Goal: Obtain resource: Download file/media

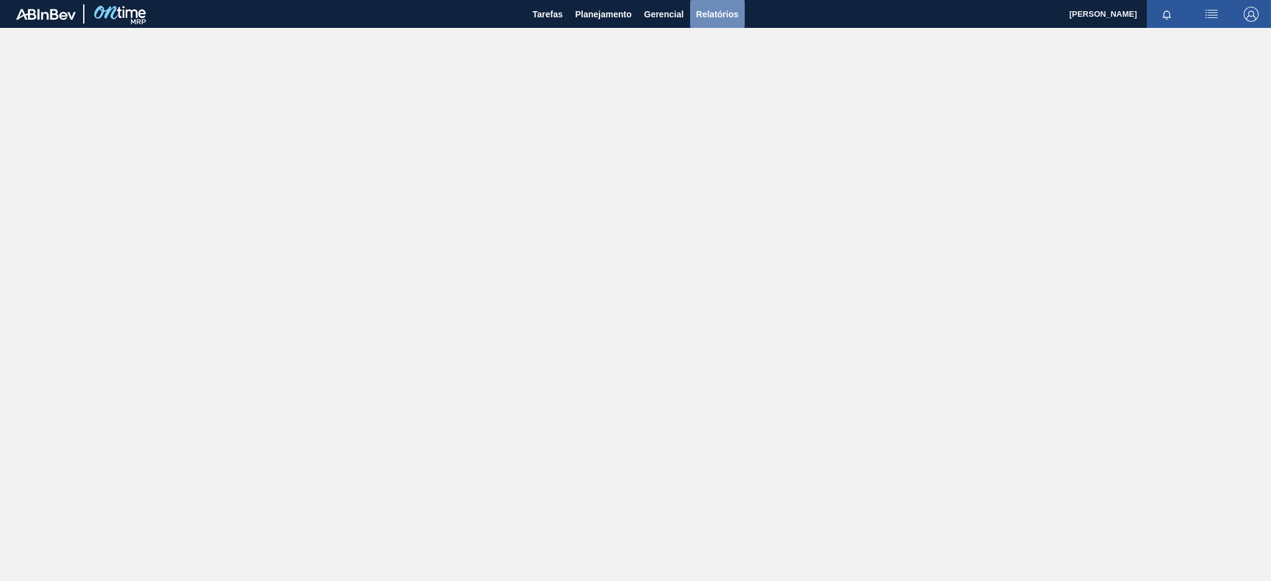
click at [730, 17] on span "Relatórios" at bounding box center [717, 14] width 42 height 15
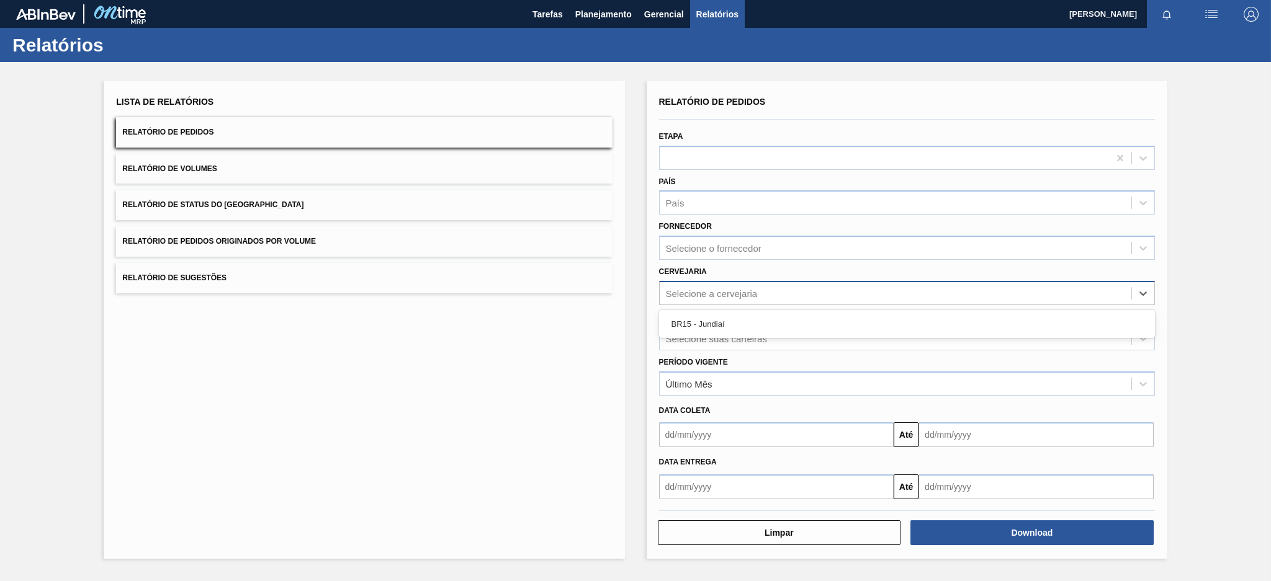
click at [700, 288] on div "Selecione a cervejaria" at bounding box center [712, 293] width 92 height 11
type input "br15"
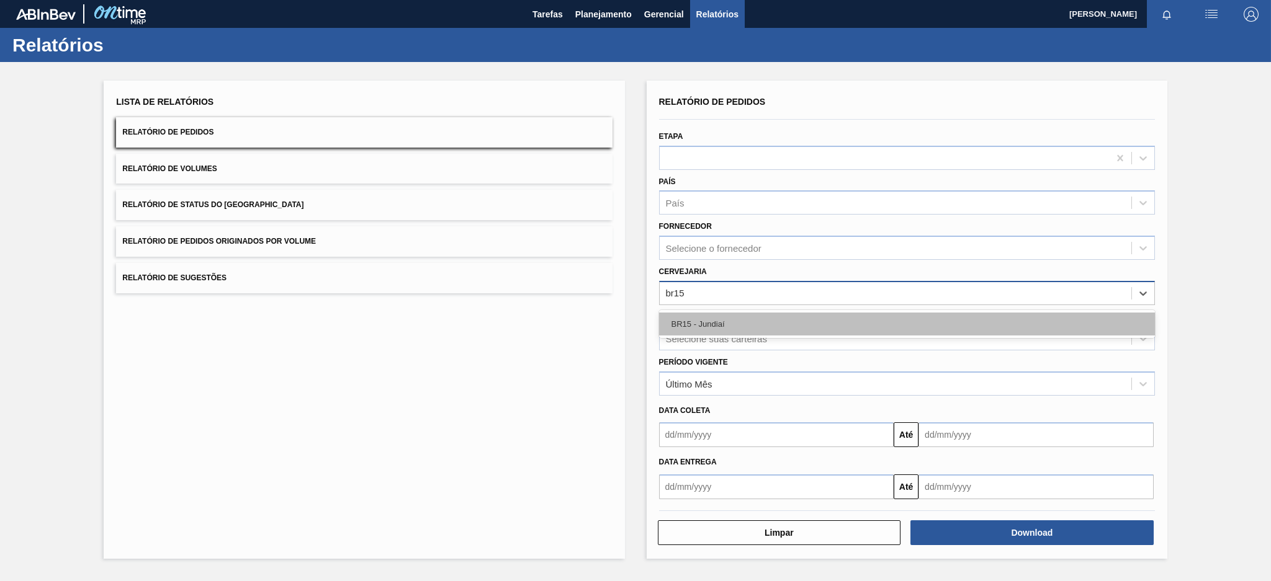
click at [731, 324] on div "BR15 - Jundiaí" at bounding box center [907, 324] width 496 height 23
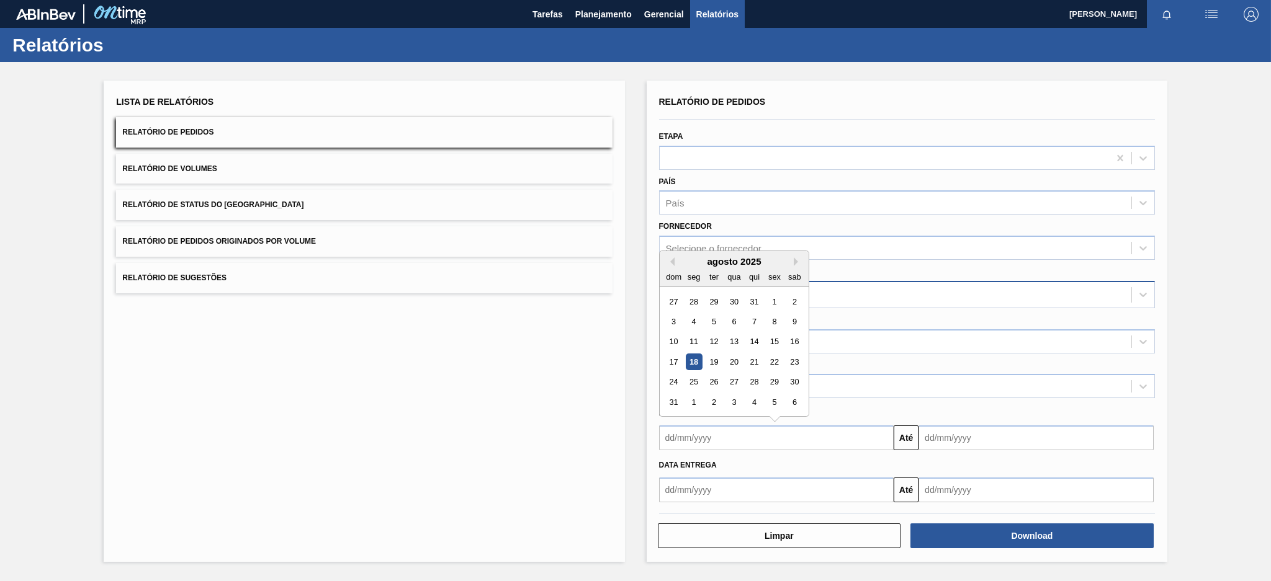
click at [768, 440] on input "text" at bounding box center [776, 438] width 235 height 25
click at [696, 360] on div "18" at bounding box center [693, 362] width 17 height 17
type input "[DATE]"
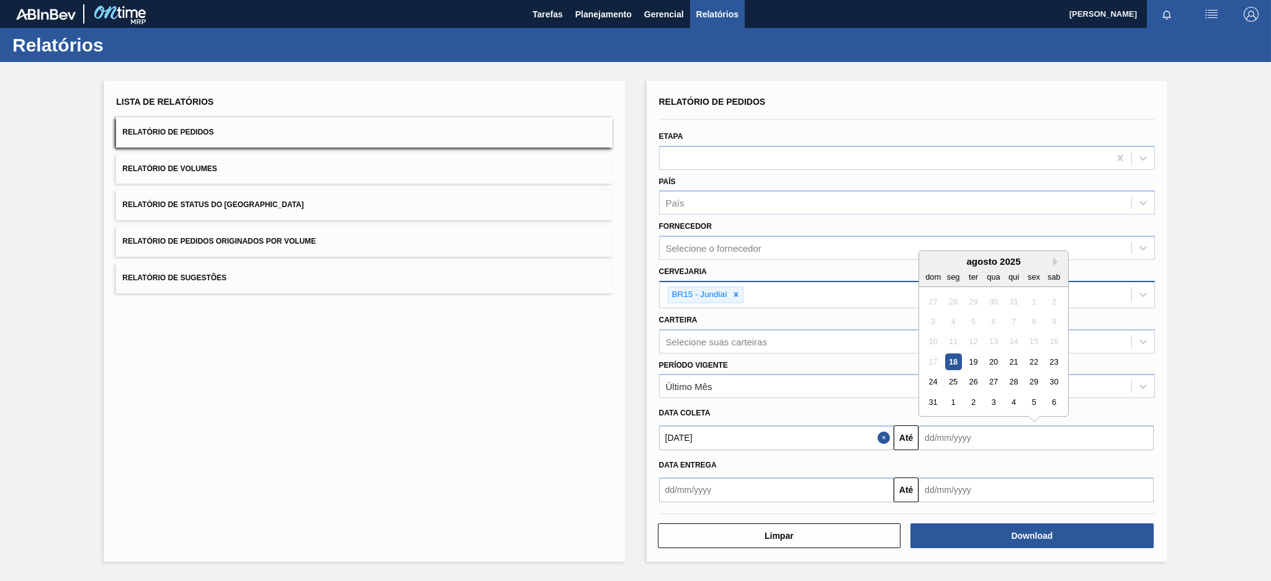
click at [953, 436] on input "text" at bounding box center [1035, 438] width 235 height 25
click at [1055, 262] on button "Next Month" at bounding box center [1057, 261] width 9 height 9
click at [977, 380] on div "30" at bounding box center [973, 382] width 17 height 17
type input "[DATE]"
click at [848, 480] on input "text" at bounding box center [776, 490] width 235 height 25
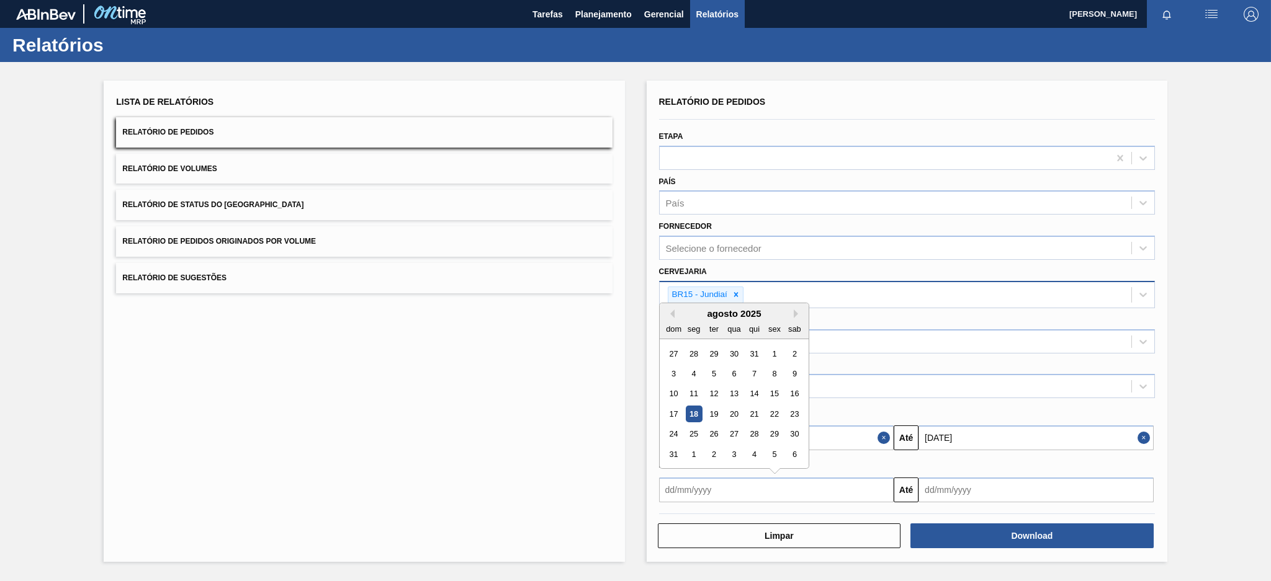
click at [691, 408] on div "18" at bounding box center [693, 414] width 17 height 17
type input "[DATE]"
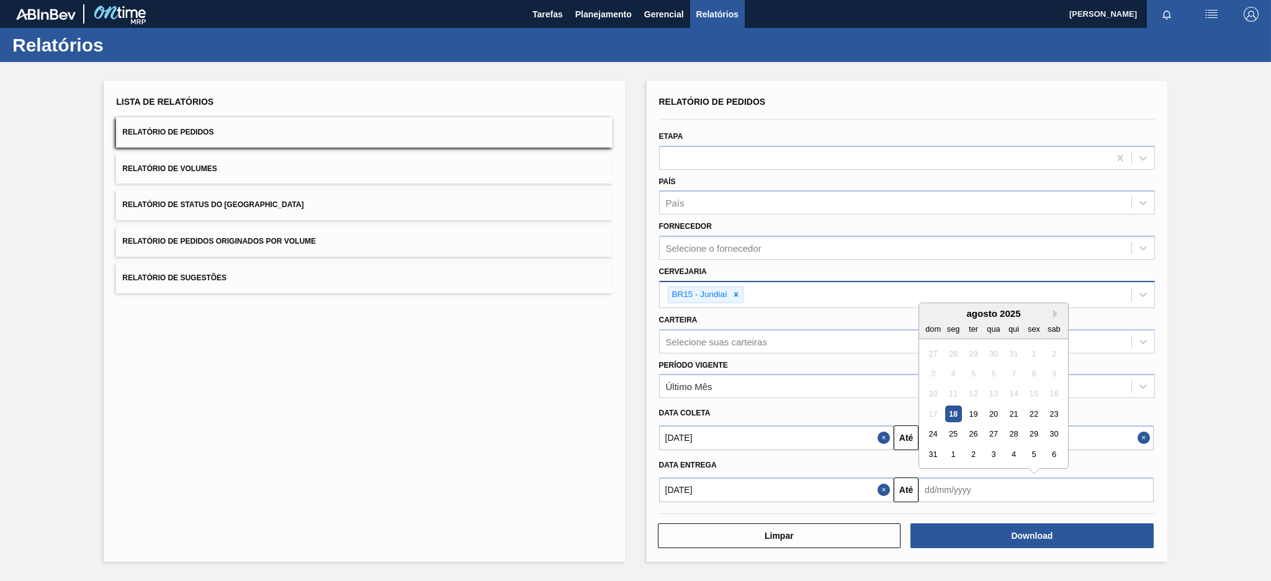
click at [986, 491] on input "text" at bounding box center [1035, 490] width 235 height 25
click at [1055, 310] on button "Next Month" at bounding box center [1057, 314] width 9 height 9
click at [972, 431] on div "30" at bounding box center [973, 434] width 17 height 17
type input "[DATE]"
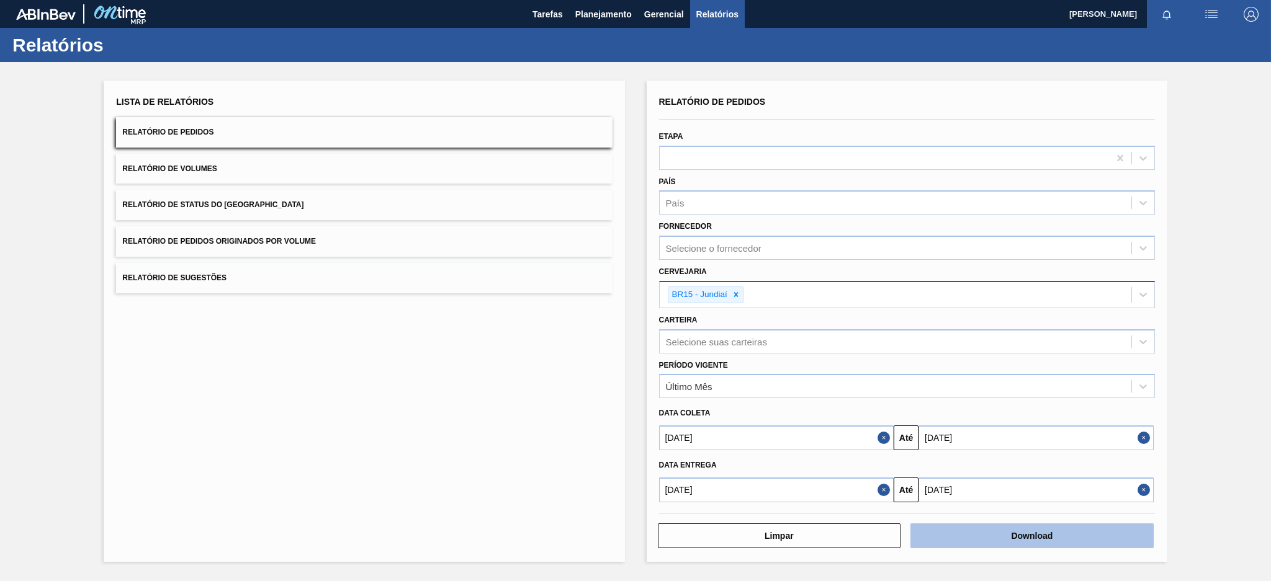
click at [1038, 537] on button "Download" at bounding box center [1031, 536] width 243 height 25
click at [232, 239] on span "Relatório de Pedidos Originados por Volume" at bounding box center [219, 241] width 194 height 9
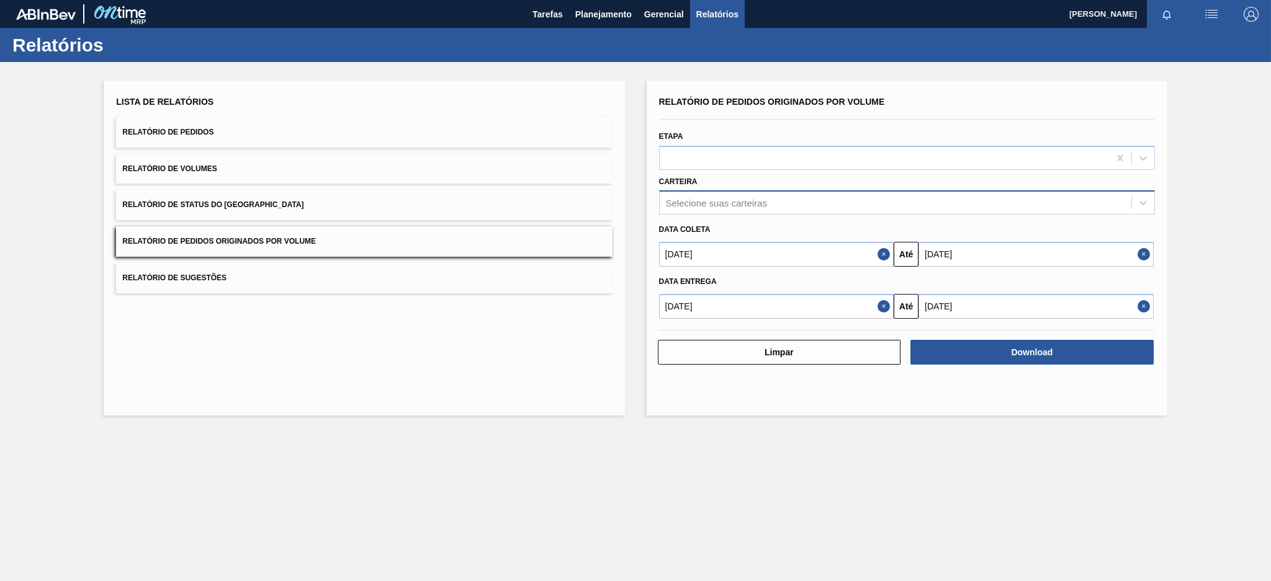
click at [786, 207] on div "Selecione suas carteiras" at bounding box center [896, 203] width 472 height 18
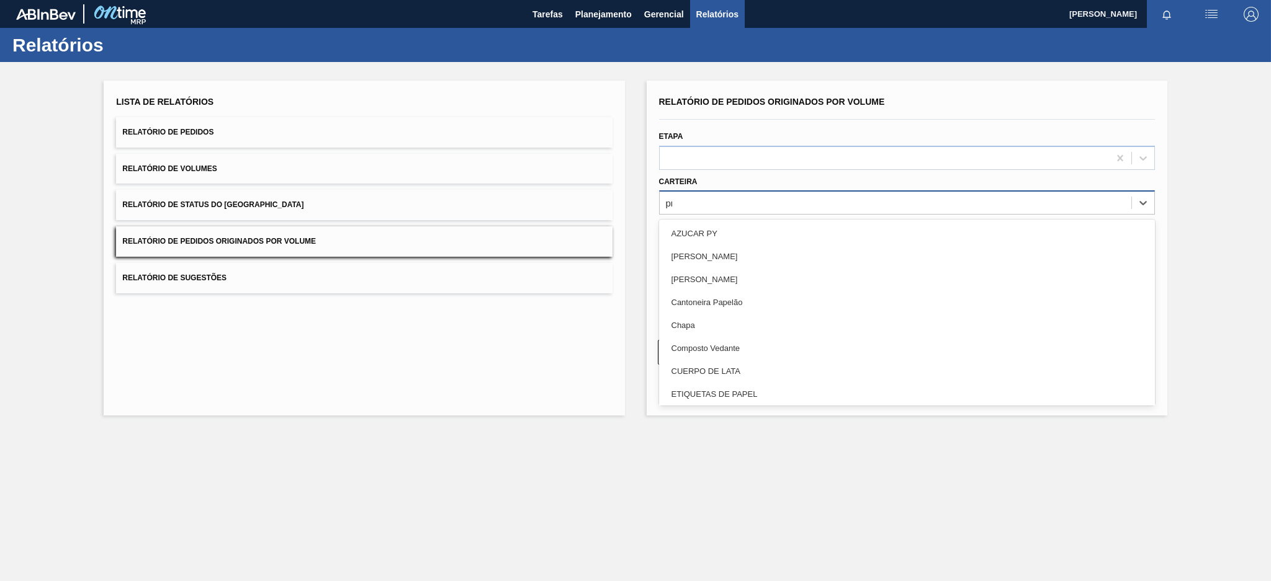
type input "pre"
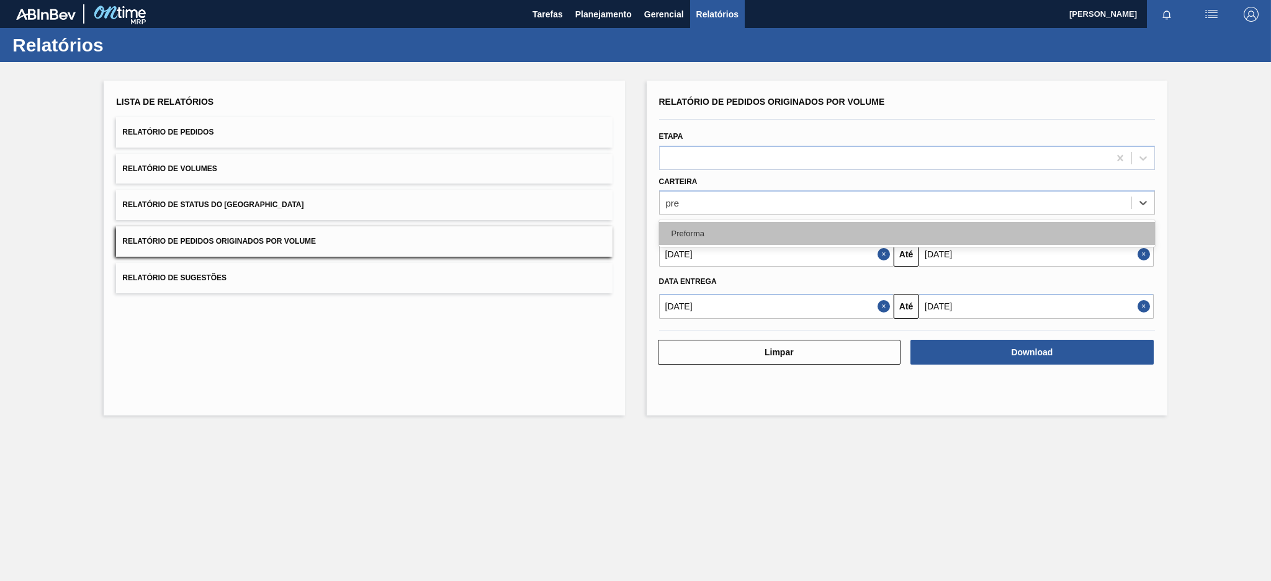
click at [745, 235] on div "Preforma" at bounding box center [907, 233] width 496 height 23
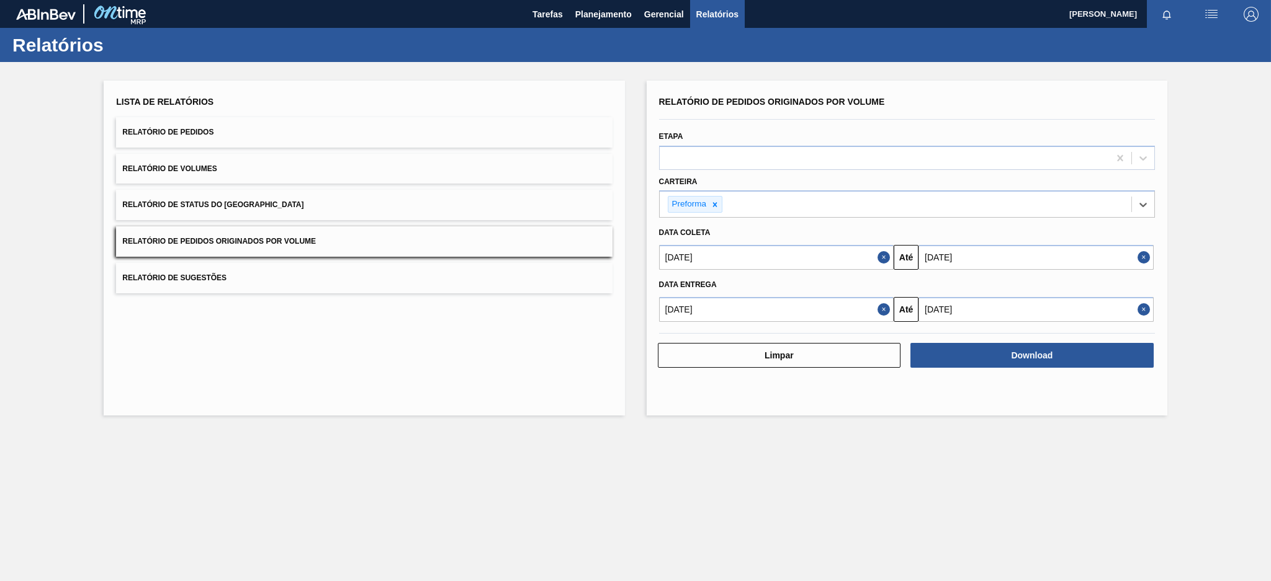
click at [882, 255] on button "Close" at bounding box center [885, 257] width 16 height 25
click at [879, 311] on button "Close" at bounding box center [885, 309] width 16 height 25
click at [856, 256] on input "text" at bounding box center [776, 257] width 235 height 25
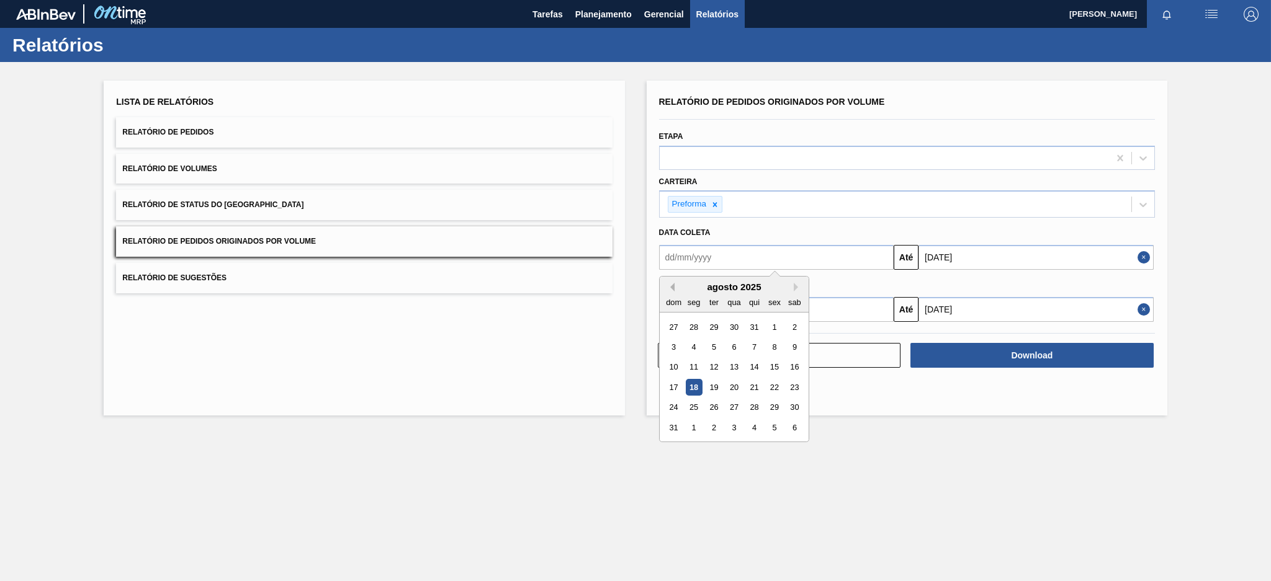
click at [669, 284] on button "Previous Month" at bounding box center [670, 287] width 9 height 9
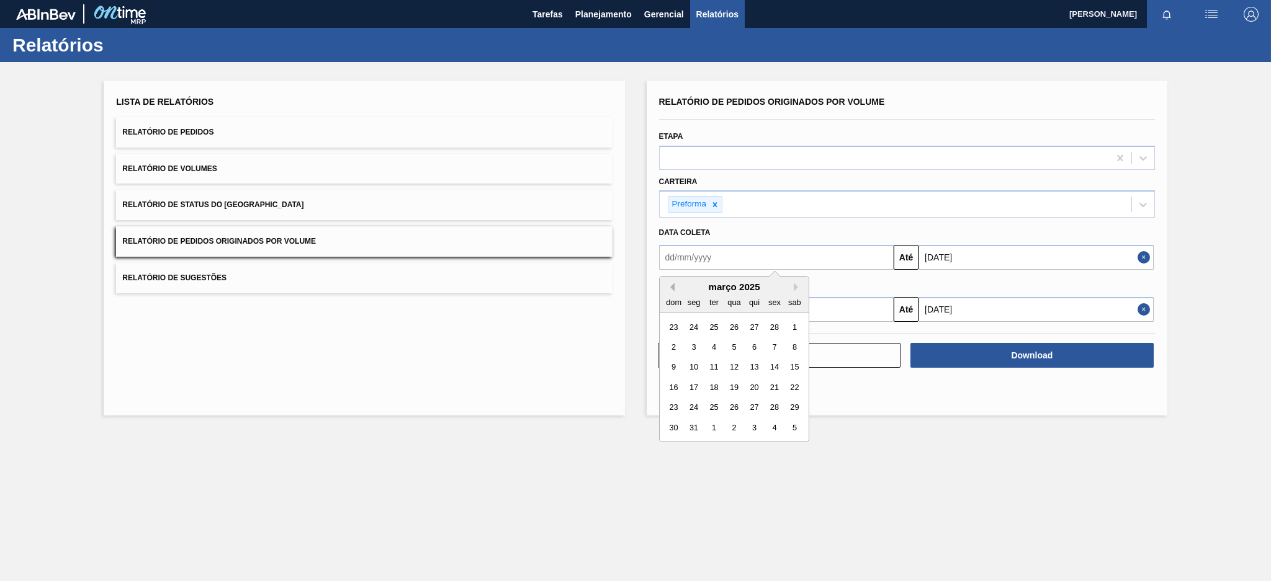
click at [669, 284] on button "Previous Month" at bounding box center [670, 287] width 9 height 9
click at [733, 323] on div "1" at bounding box center [733, 327] width 17 height 17
type input "[DATE]"
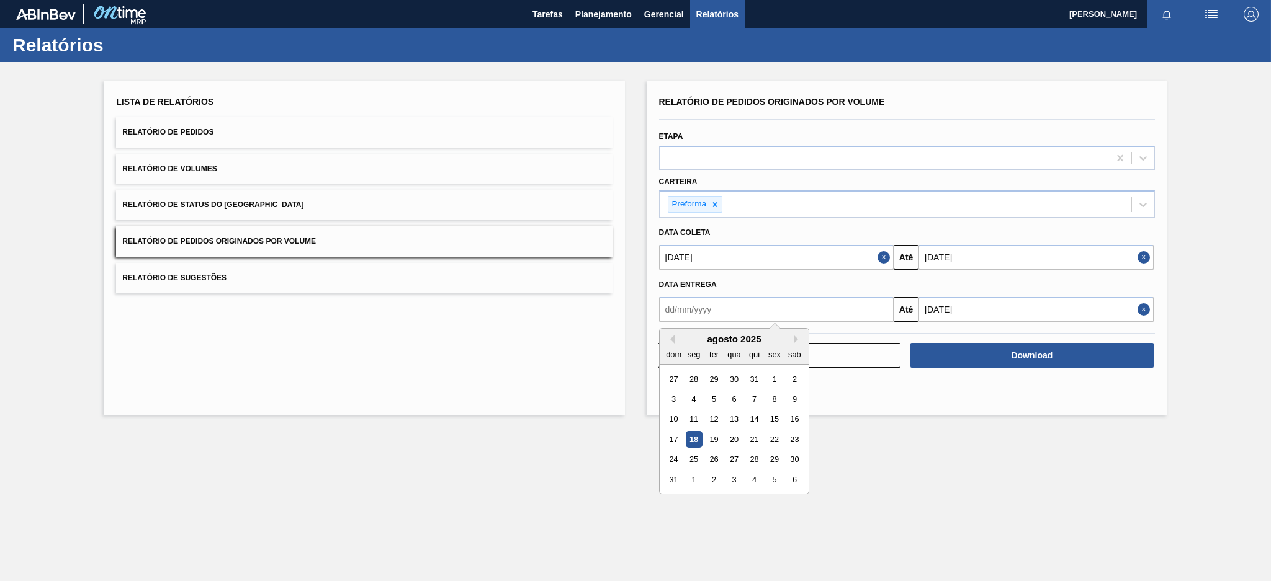
click at [768, 310] on input "text" at bounding box center [776, 309] width 235 height 25
click at [673, 336] on button "Previous Month" at bounding box center [670, 339] width 9 height 9
click at [672, 337] on button "Previous Month" at bounding box center [670, 339] width 9 height 9
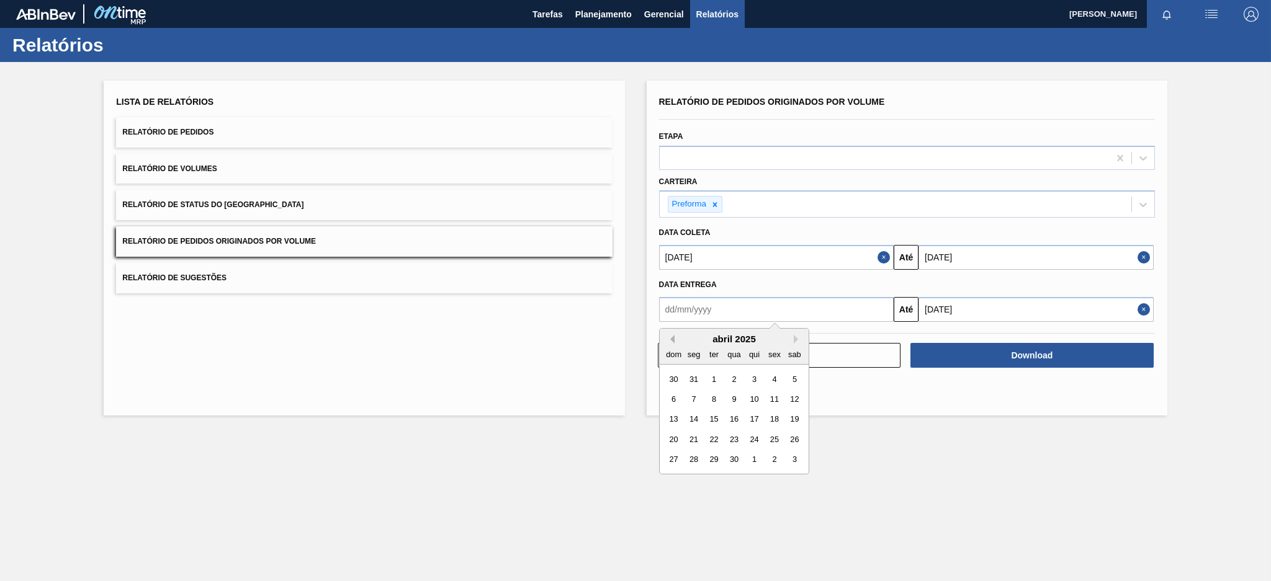
click at [672, 337] on button "Previous Month" at bounding box center [670, 339] width 9 height 9
click at [733, 375] on div "1" at bounding box center [733, 378] width 17 height 17
type input "[DATE]"
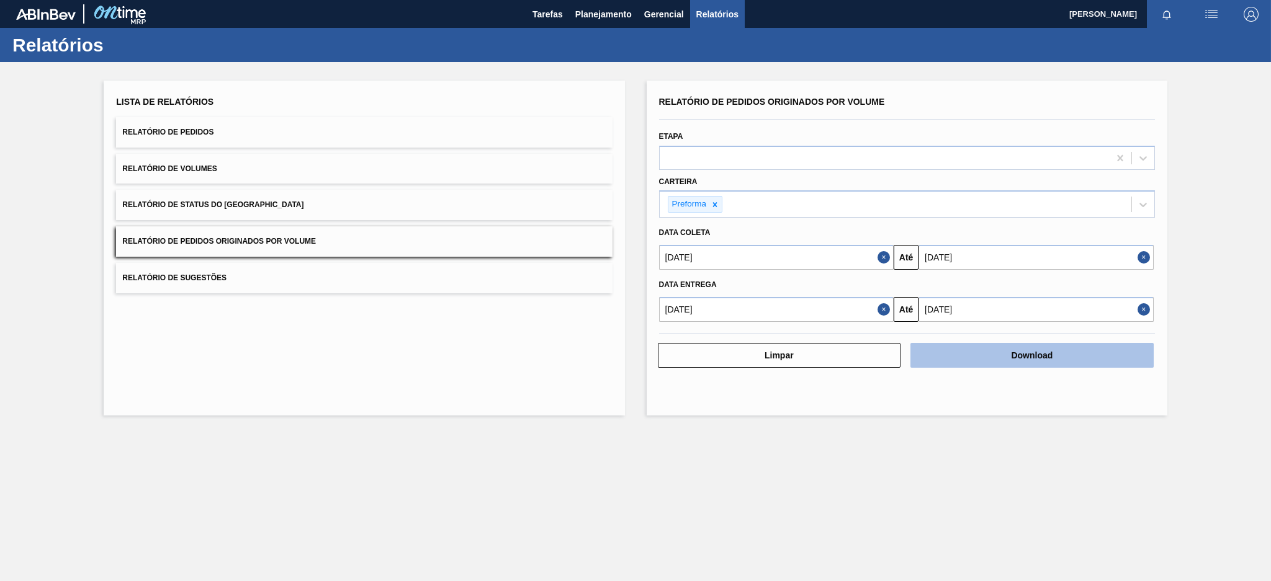
click at [1059, 354] on button "Download" at bounding box center [1031, 355] width 243 height 25
